Goal: Transaction & Acquisition: Purchase product/service

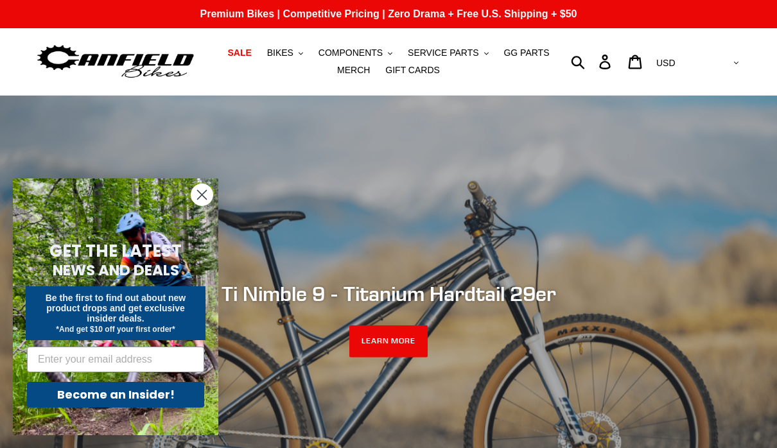
click at [354, 55] on span "COMPONENTS" at bounding box center [351, 53] width 64 height 11
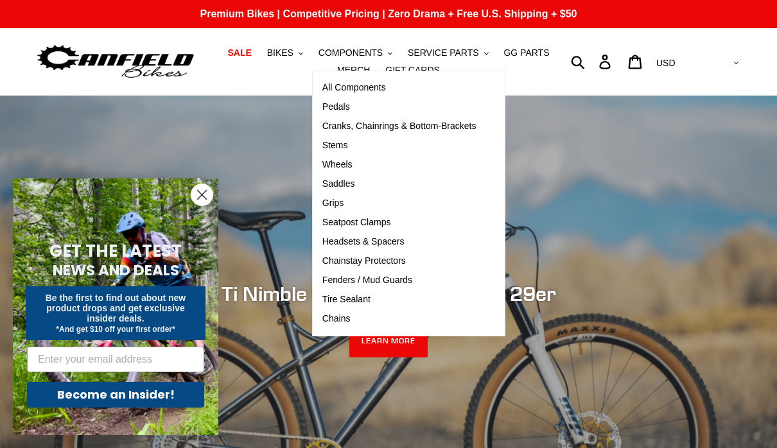
click at [346, 128] on span "Cranks, Chainrings & Bottom-Brackets" at bounding box center [400, 126] width 154 height 11
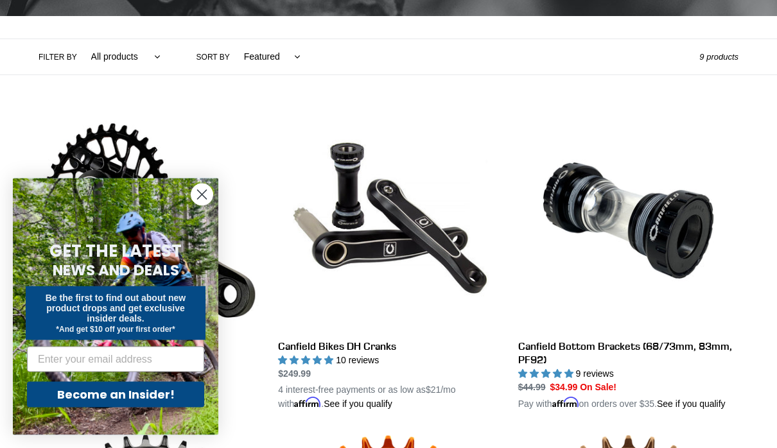
scroll to position [303, 0]
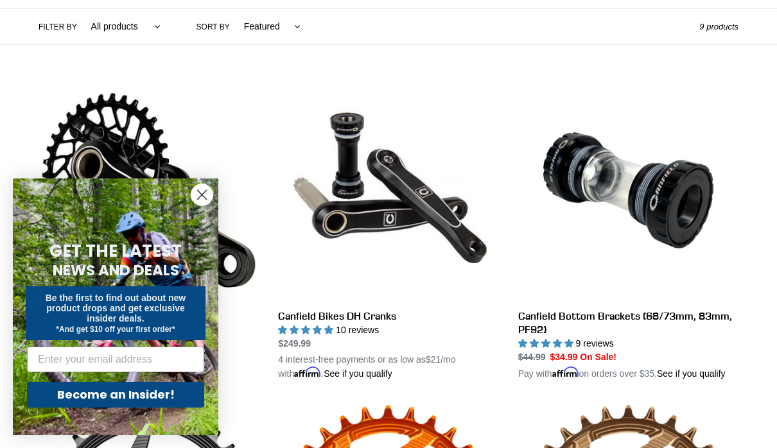
click at [205, 206] on circle "Close dialog" at bounding box center [201, 194] width 21 height 21
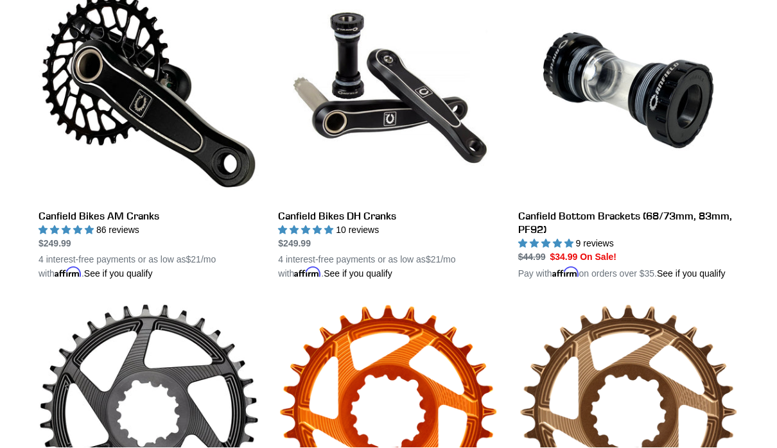
scroll to position [403, 0]
click at [105, 219] on link "Canfield Bikes AM Cranks" at bounding box center [149, 130] width 220 height 301
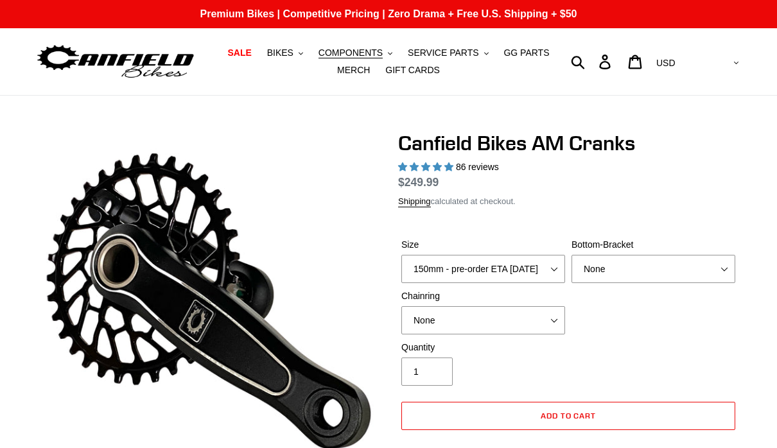
select select "highest-rating"
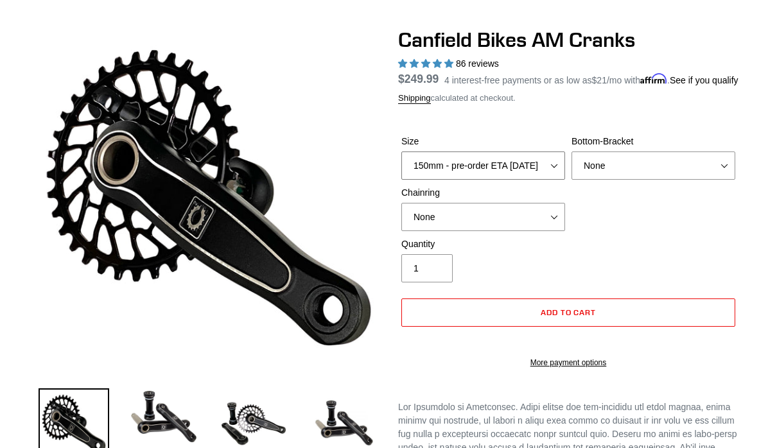
click at [540, 181] on select "150mm - pre-order ETA [DATE] 155mm - pre-order ETA [DATE] 160mm - pre-order ETA…" at bounding box center [484, 166] width 164 height 28
select select "170mm"
click at [713, 180] on select "None BSA Threaded 68/73mm Press Fit PF92" at bounding box center [654, 166] width 164 height 28
click at [704, 180] on select "None BSA Threaded 68/73mm Press Fit PF92" at bounding box center [654, 166] width 164 height 28
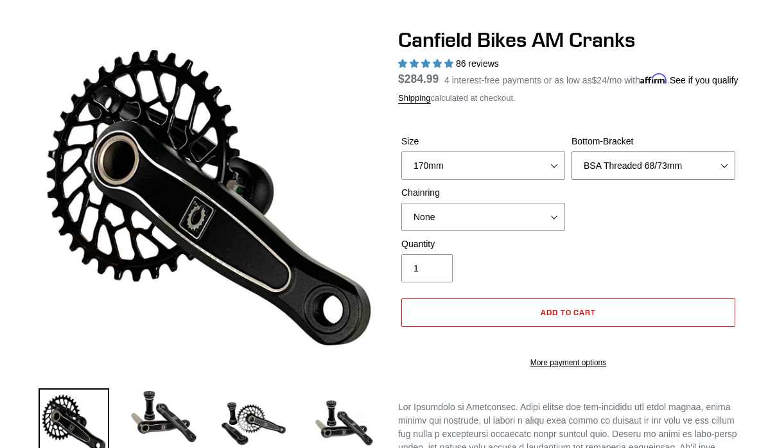
select select "None"
click at [531, 231] on select "None 30t Round (Boost 148) 30t Oval (Boost 148) 32t Round (Boost 148) 32t Oval …" at bounding box center [484, 217] width 164 height 28
click at [544, 231] on select "None 30t Round (Boost 148) 30t Oval (Boost 148) 32t Round (Boost 148) 32t Oval …" at bounding box center [484, 217] width 164 height 28
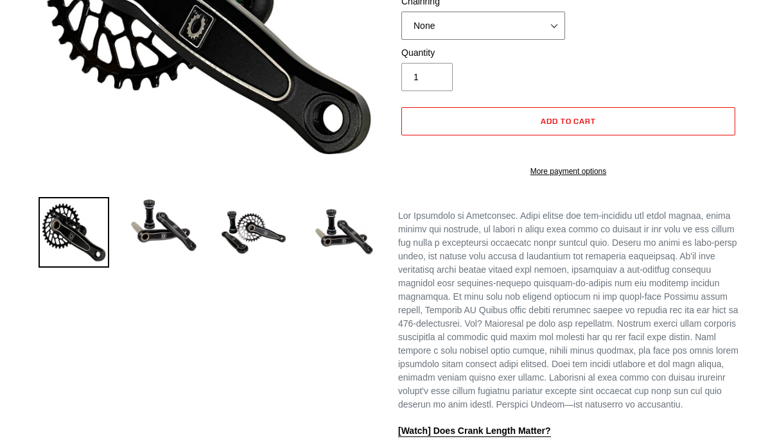
scroll to position [297, 0]
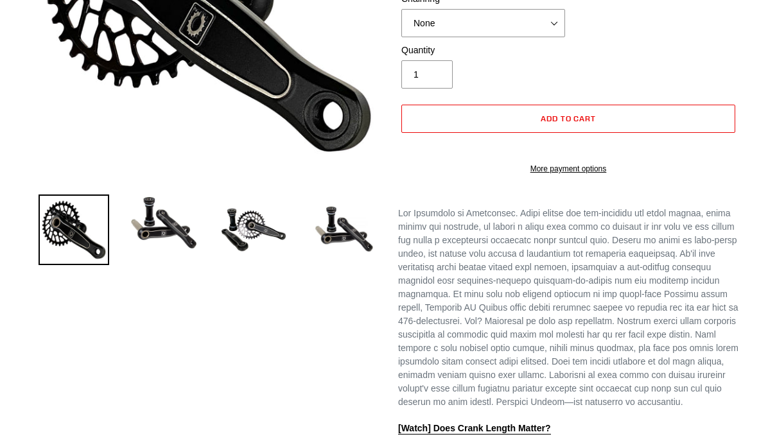
click at [246, 241] on img at bounding box center [253, 230] width 71 height 71
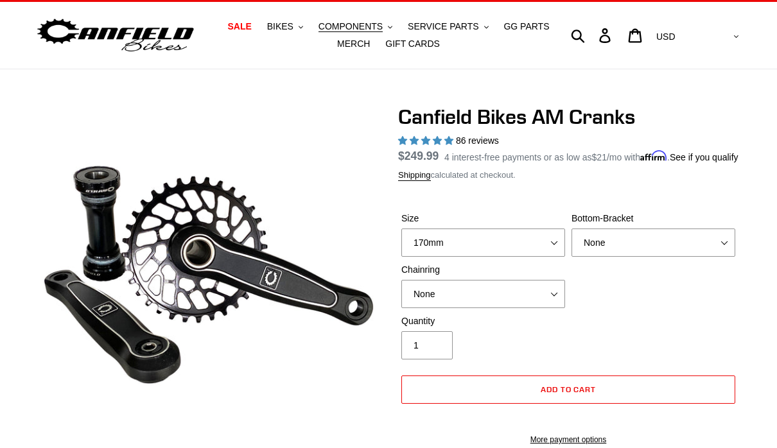
scroll to position [0, 0]
